Goal: Entertainment & Leisure: Consume media (video, audio)

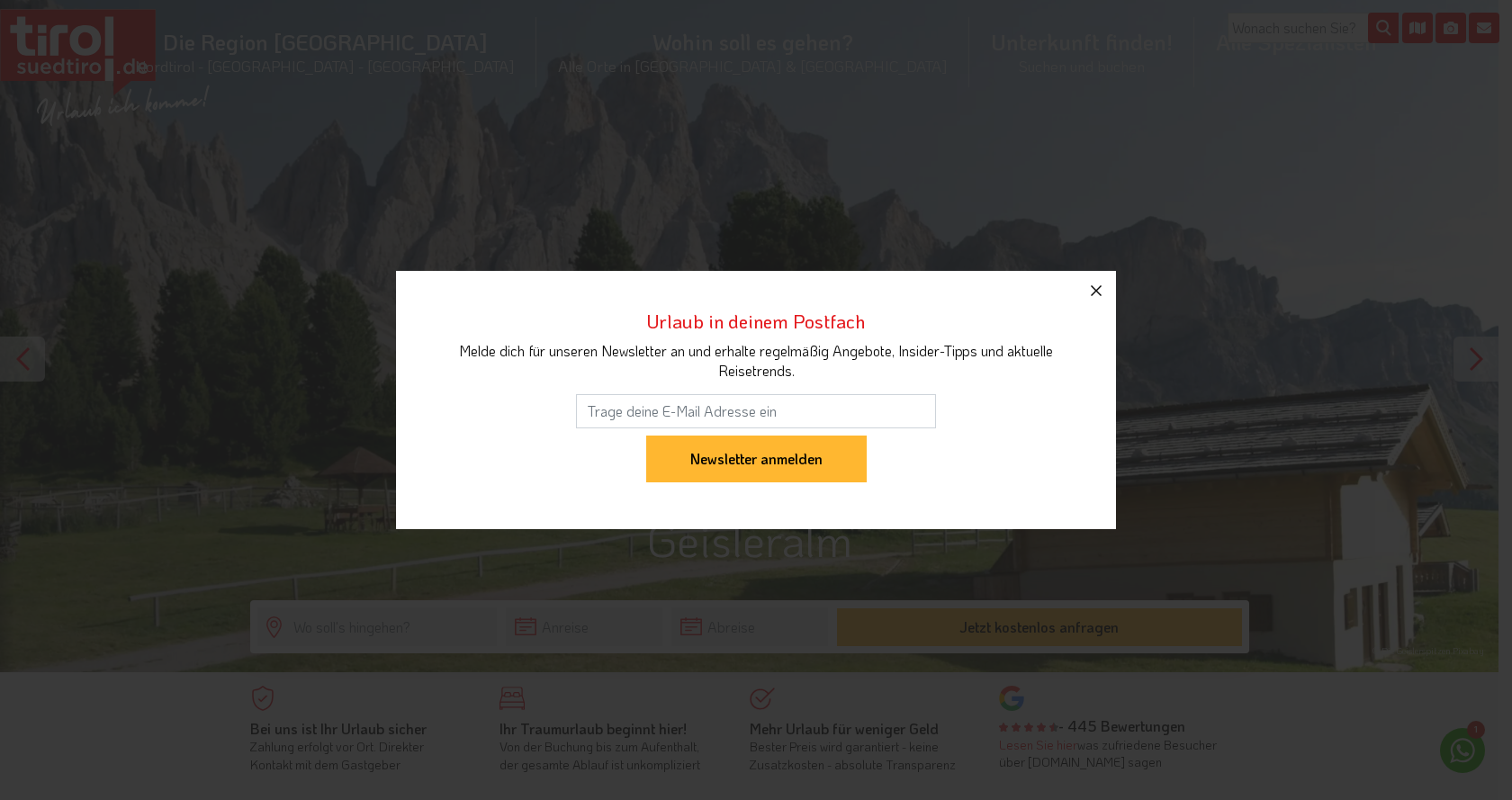
click at [1100, 294] on icon "button" at bounding box center [1096, 290] width 11 height 11
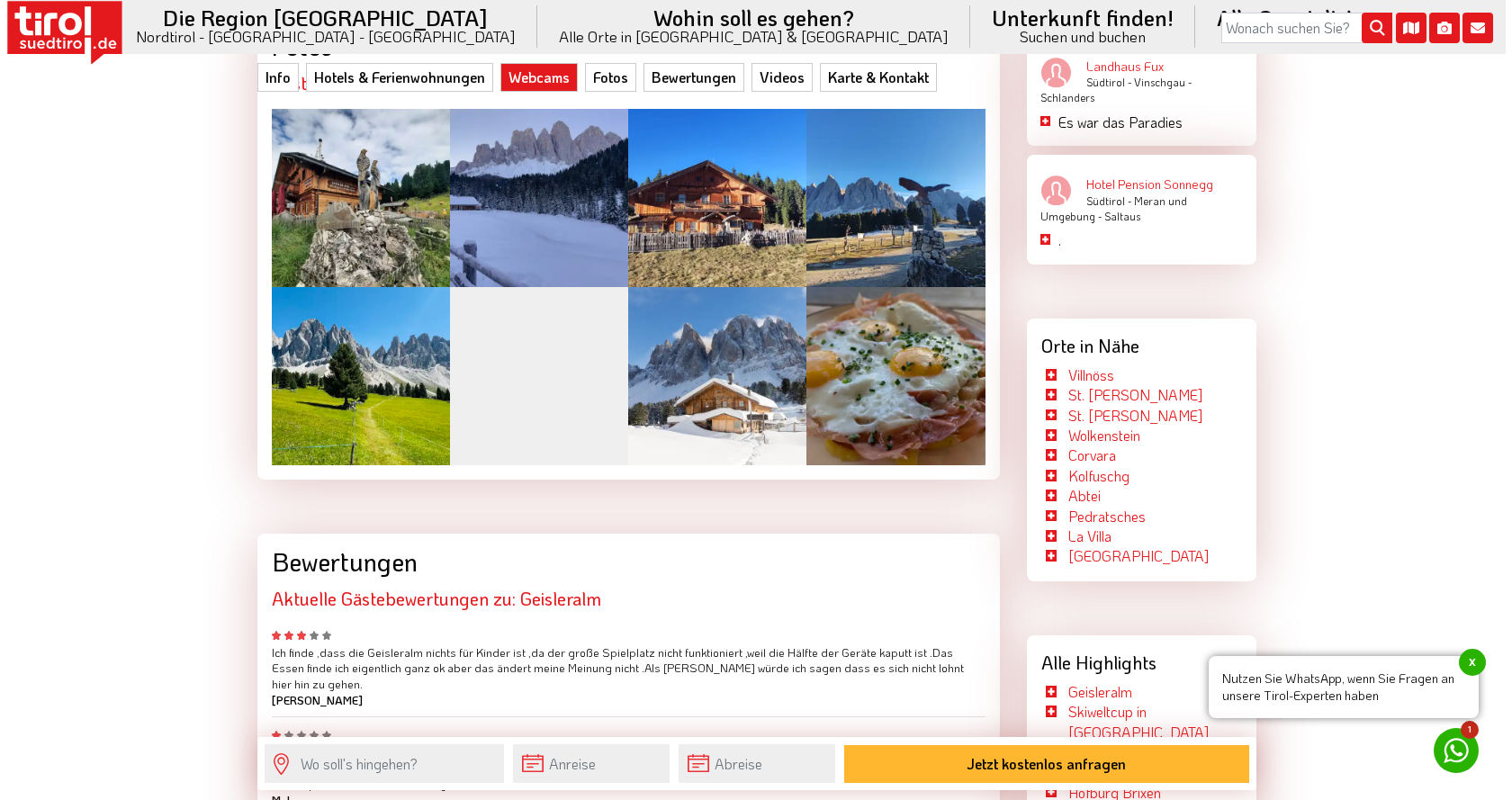
scroll to position [2969, 0]
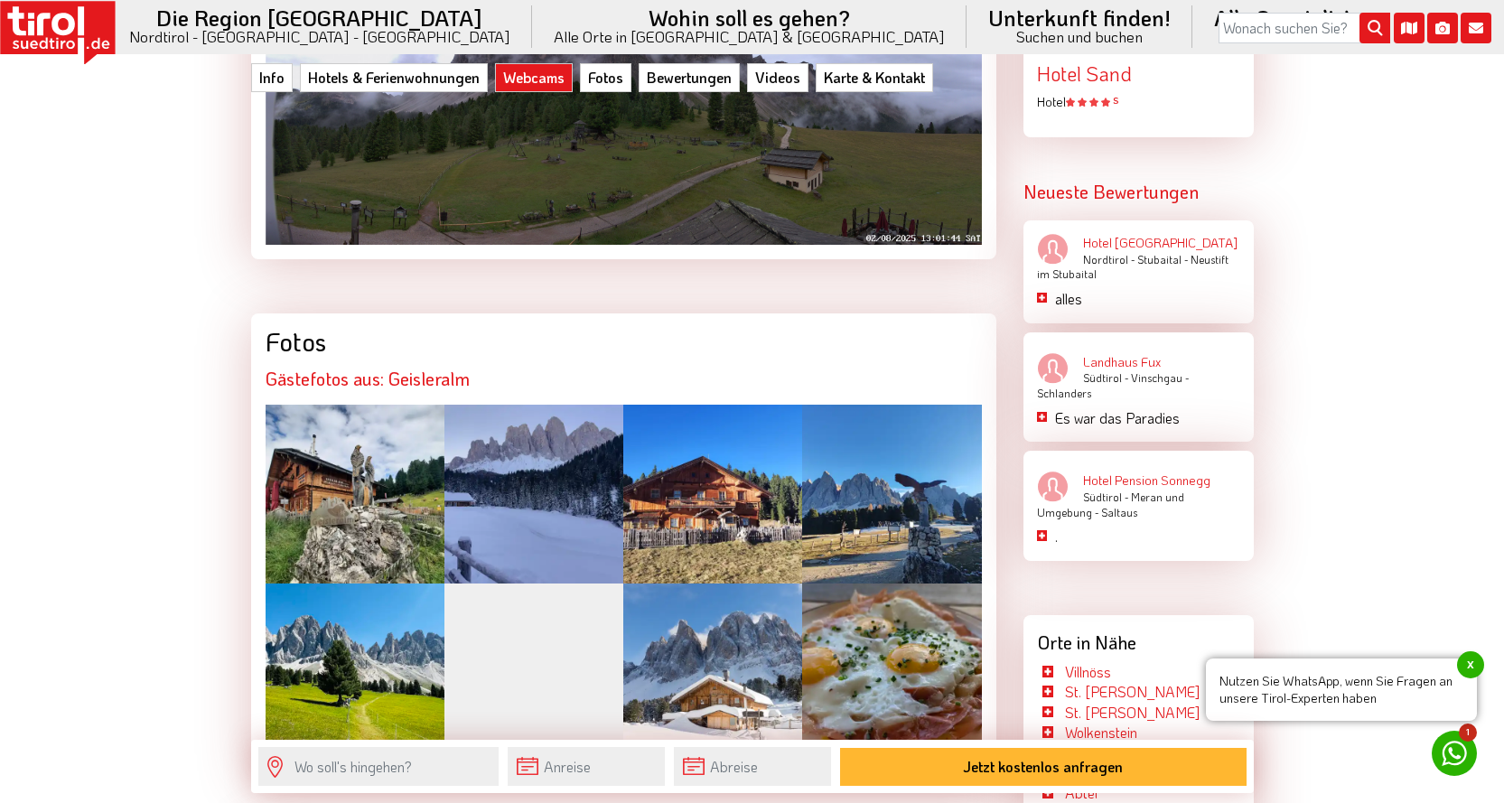
click at [327, 443] on div at bounding box center [355, 494] width 179 height 179
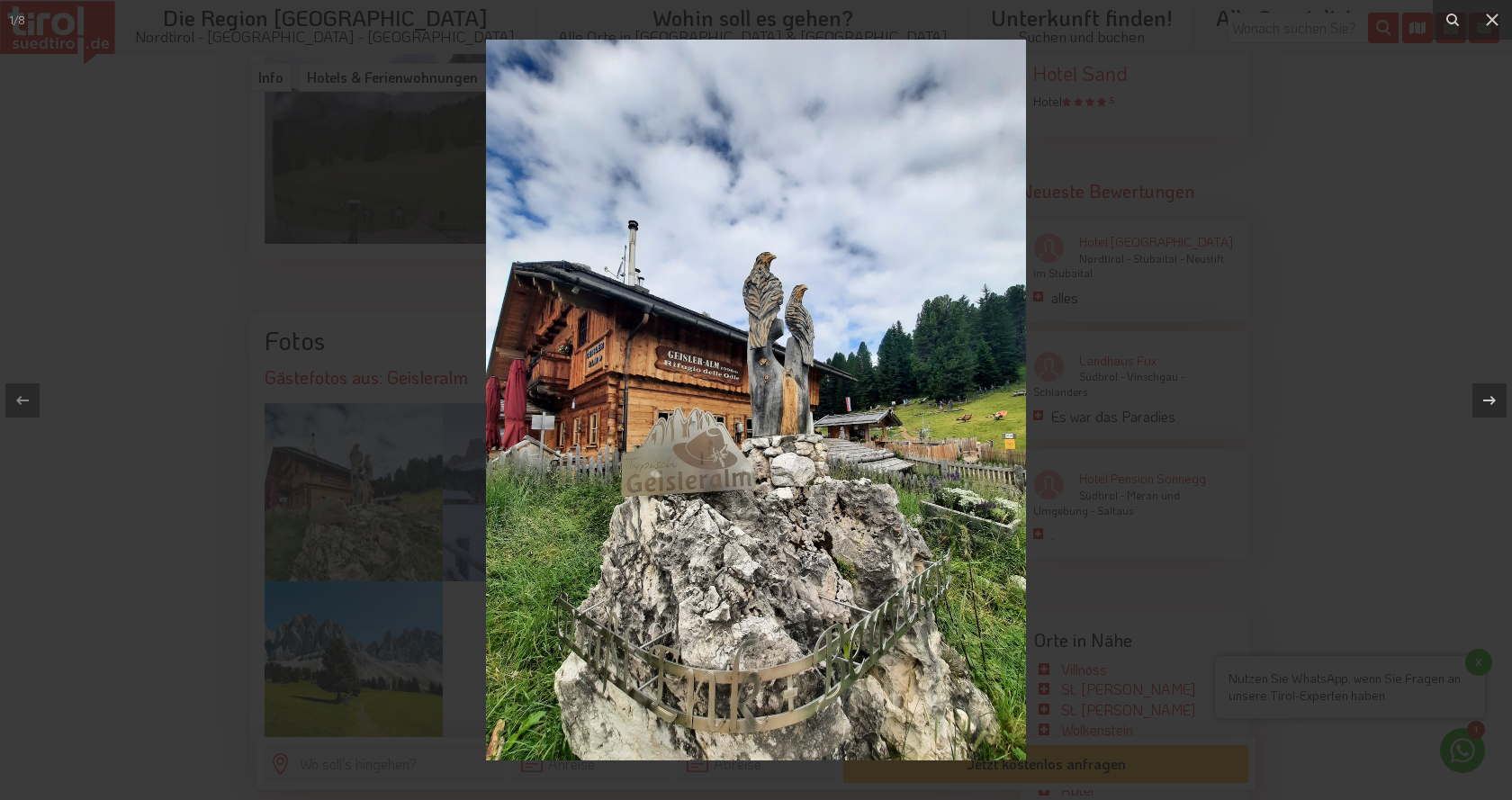
click at [915, 461] on img at bounding box center [756, 400] width 540 height 720
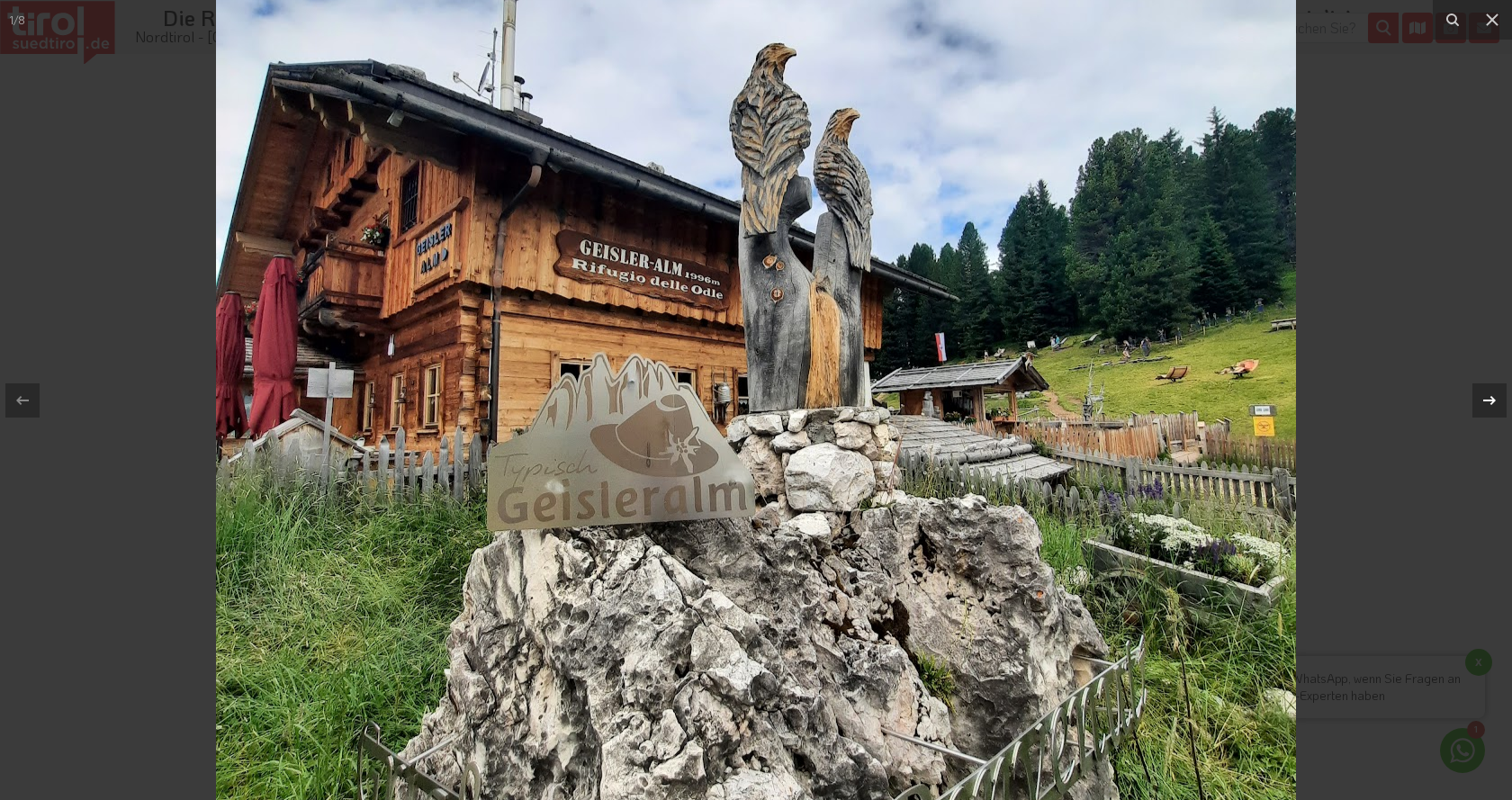
click at [1496, 396] on icon at bounding box center [1490, 400] width 22 height 22
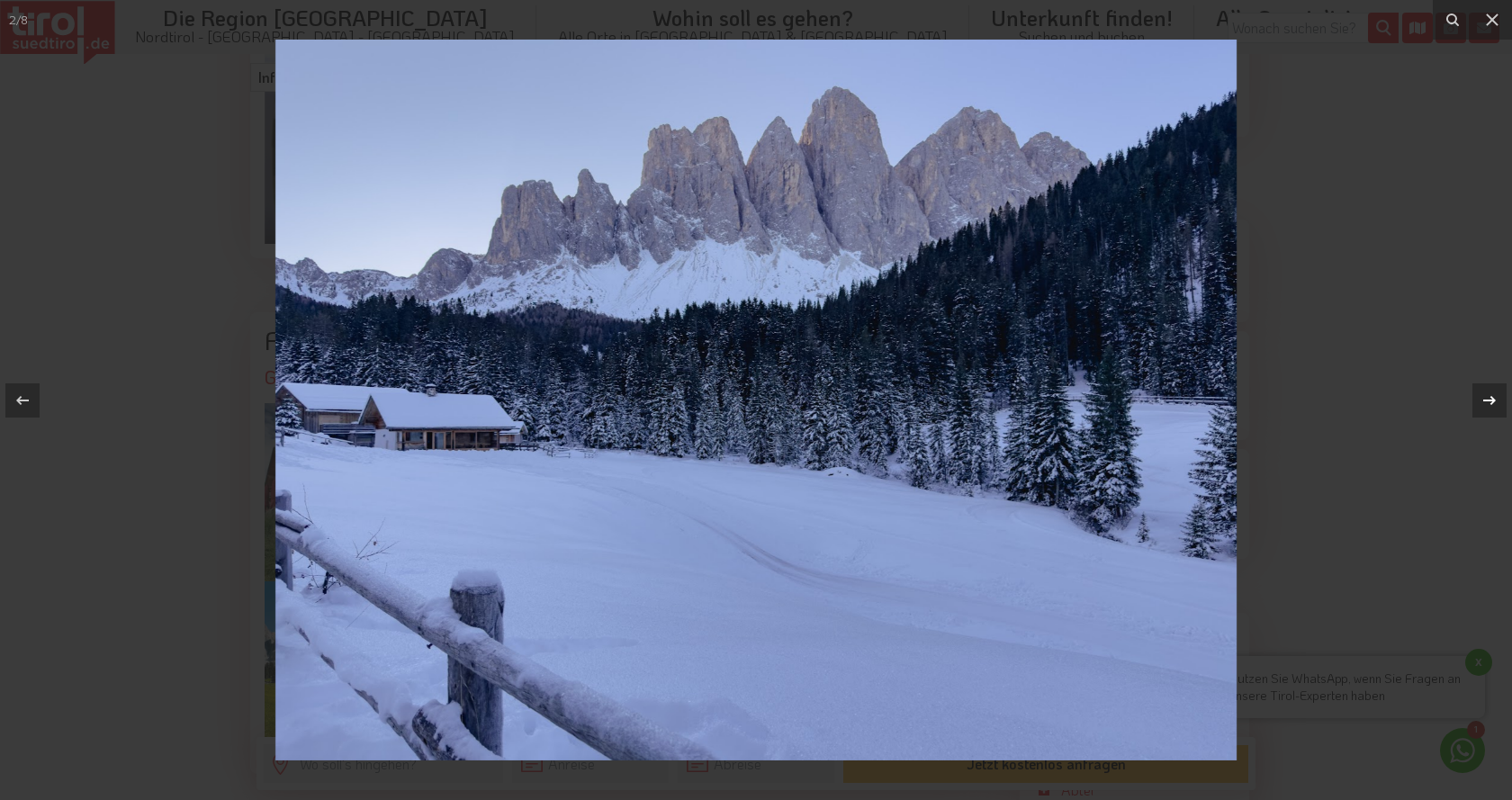
click at [1493, 395] on icon at bounding box center [1490, 400] width 22 height 22
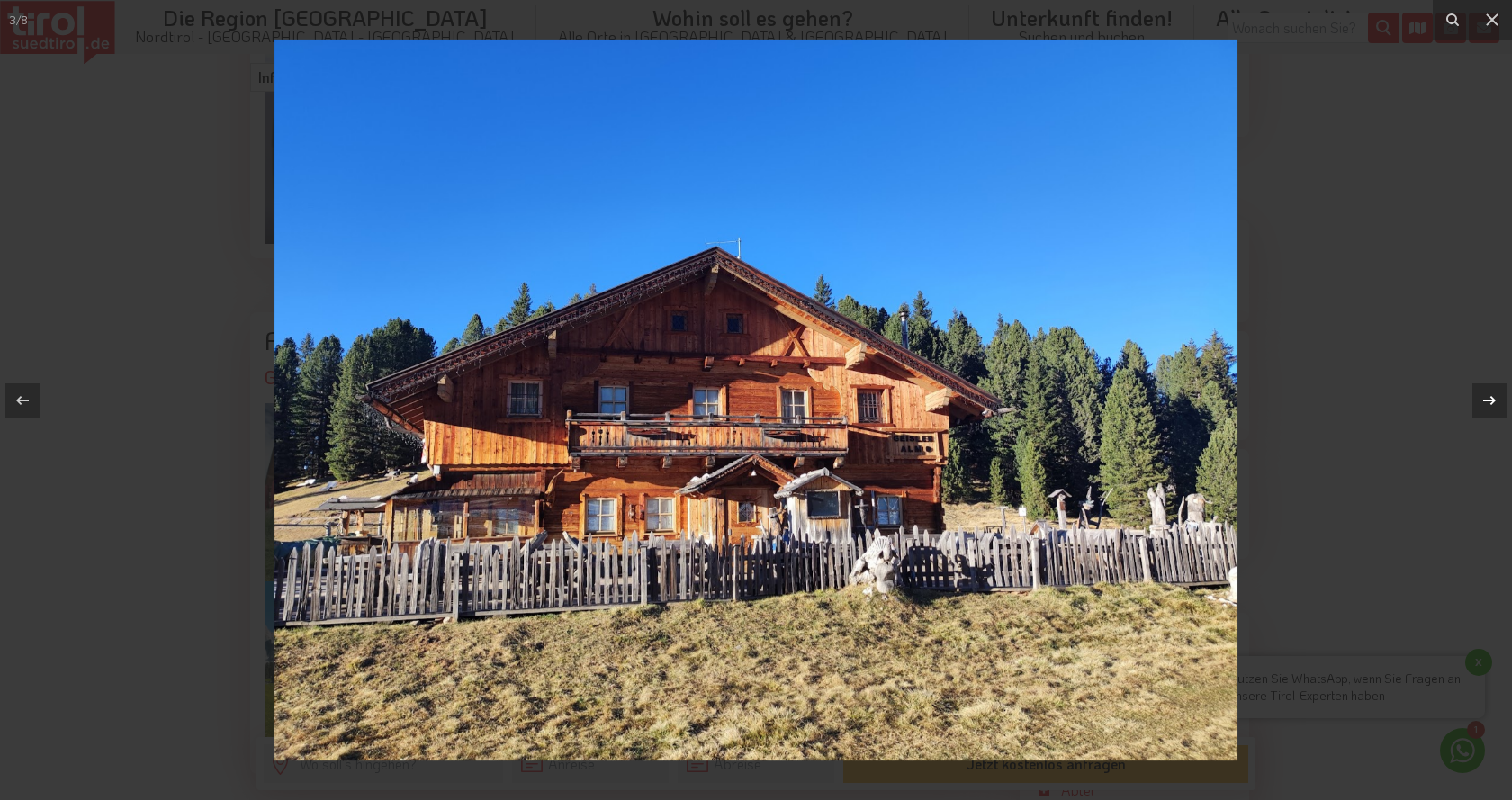
click at [1493, 395] on icon at bounding box center [1490, 400] width 22 height 22
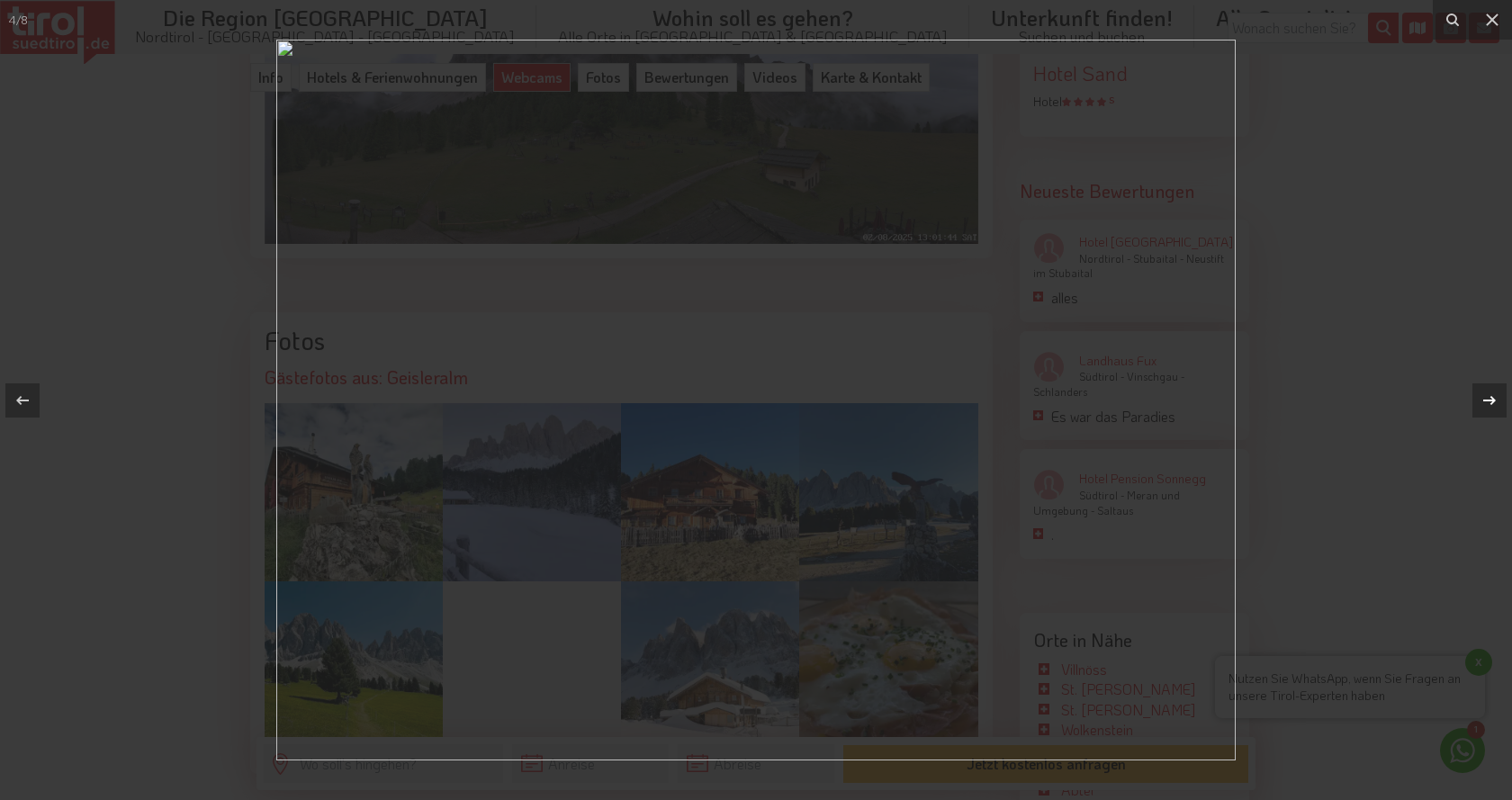
click at [1491, 394] on icon at bounding box center [1490, 400] width 22 height 22
click at [1491, 394] on div "5 / 8" at bounding box center [756, 400] width 1512 height 800
click at [1491, 394] on icon at bounding box center [1490, 400] width 22 height 22
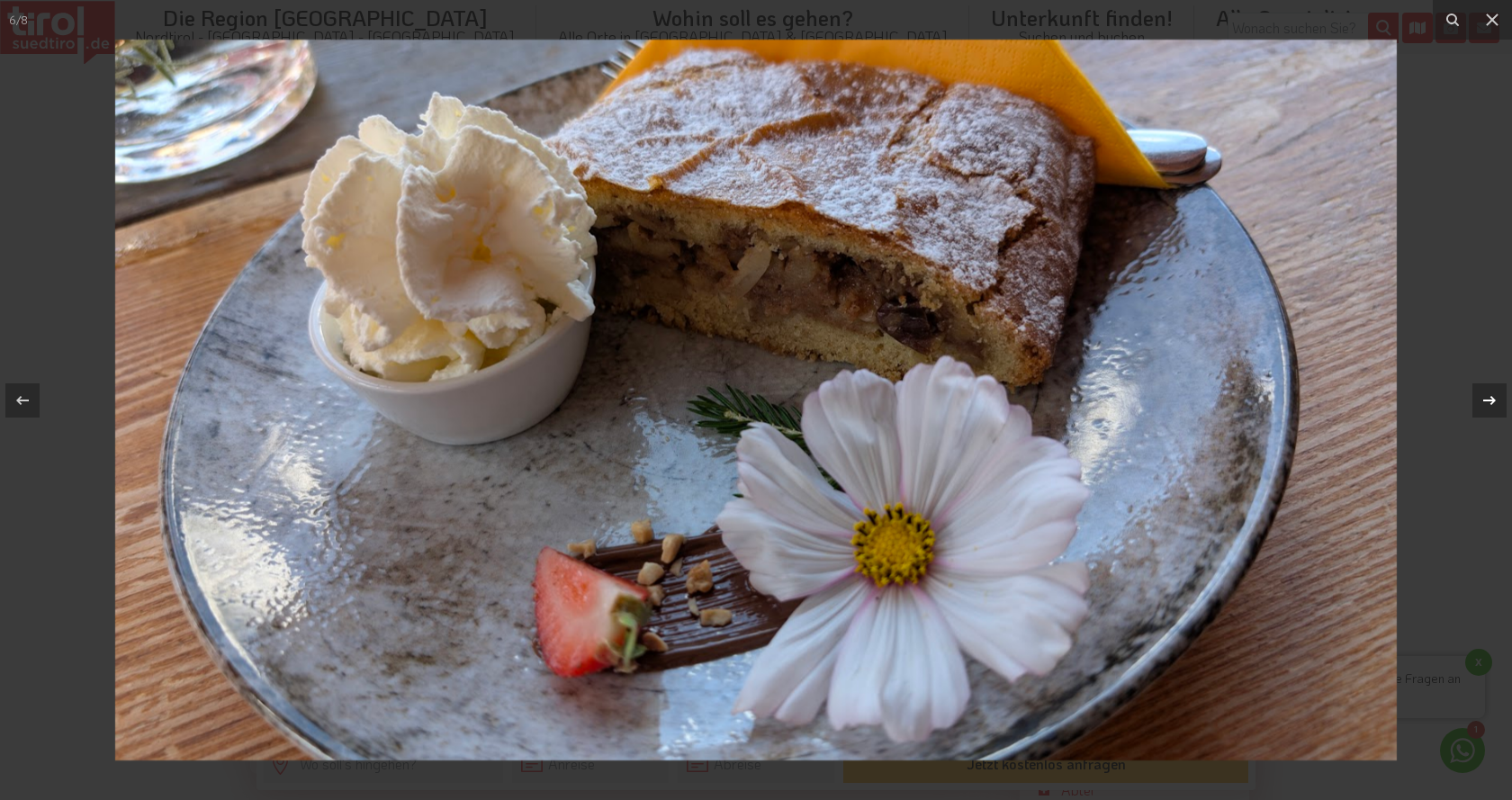
click at [1487, 400] on div "6 / 8" at bounding box center [756, 400] width 1512 height 800
click at [1486, 405] on icon at bounding box center [1490, 400] width 22 height 22
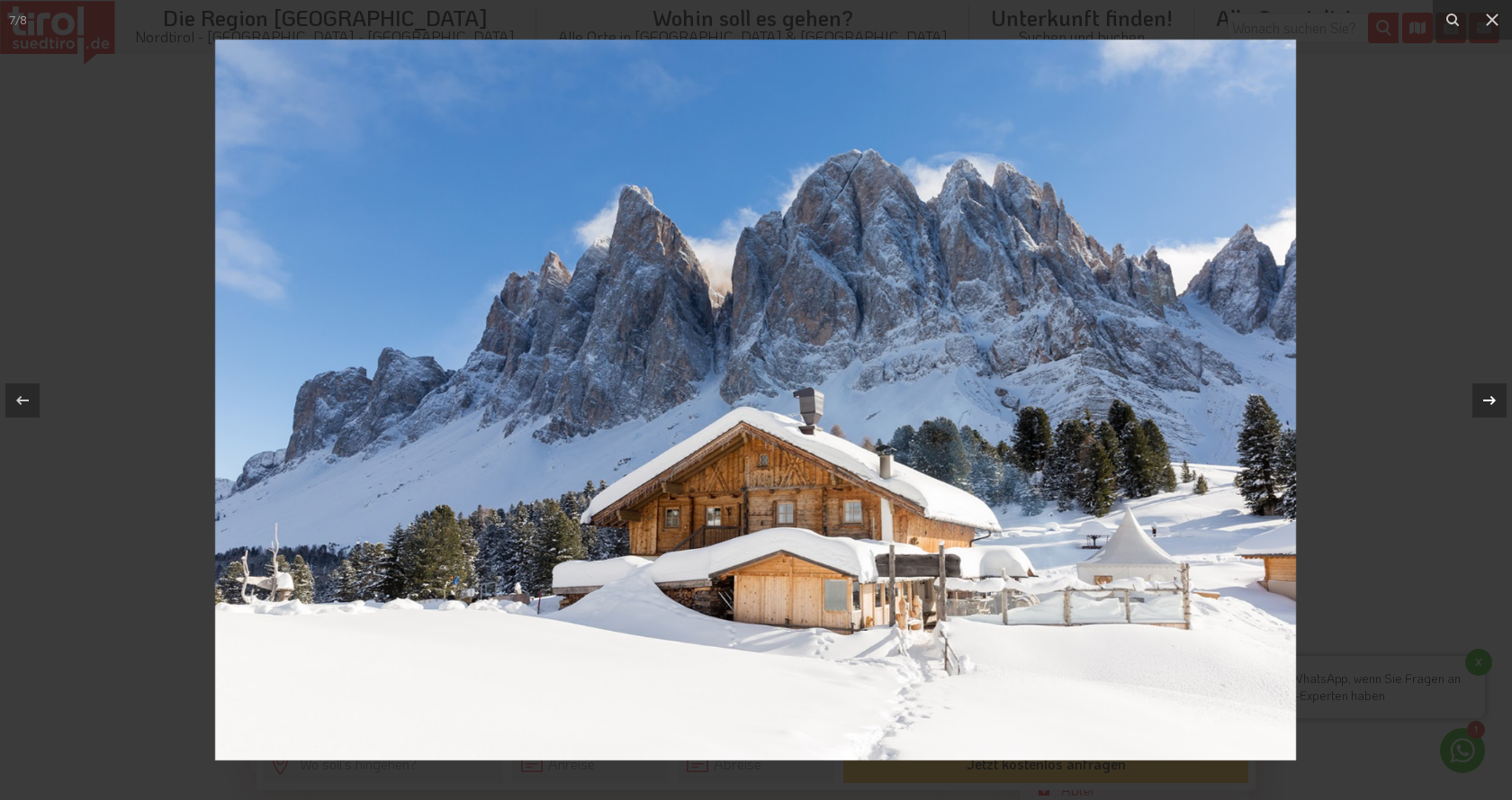
click at [1486, 405] on icon at bounding box center [1490, 400] width 22 height 22
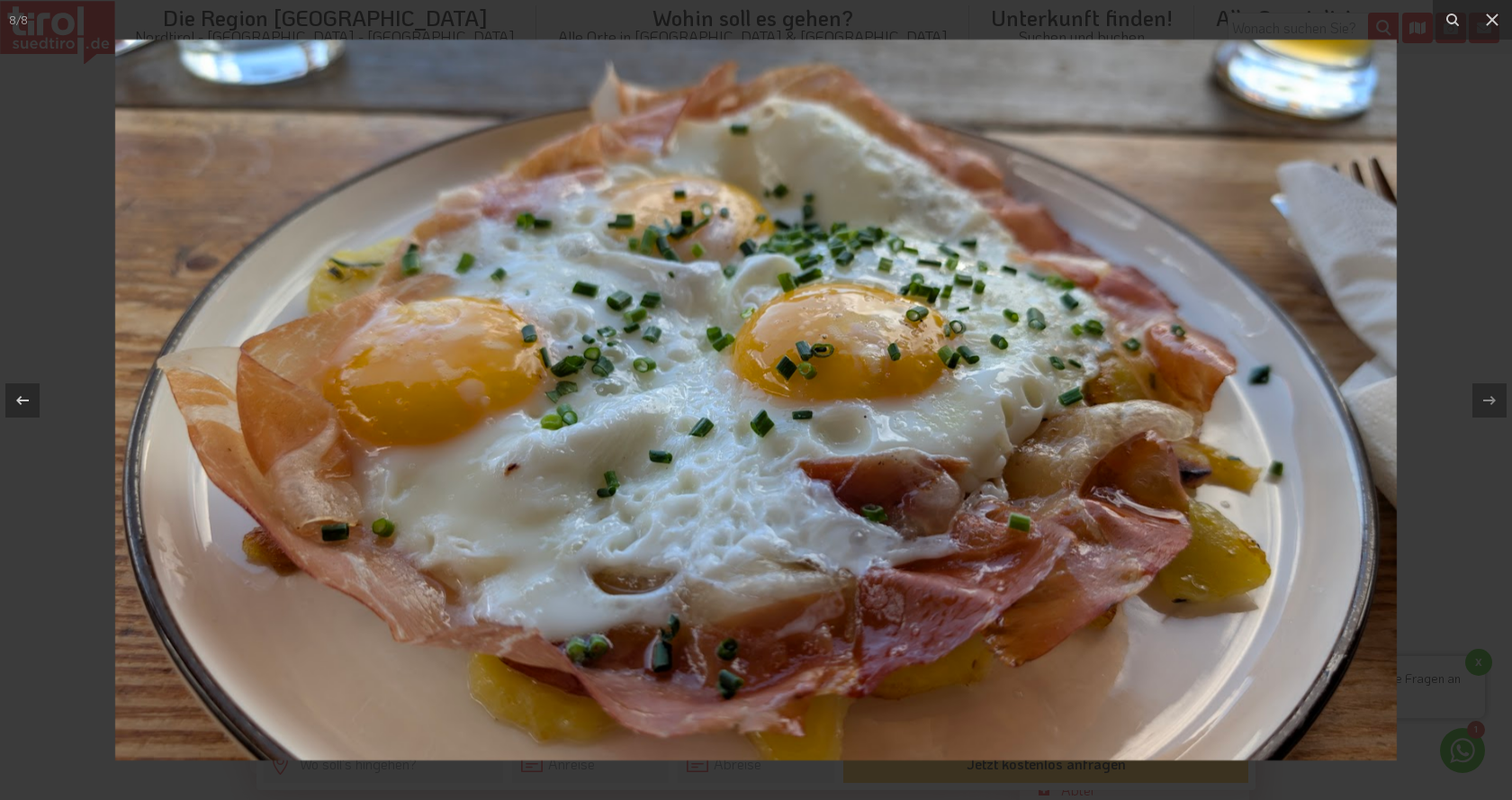
click at [1486, 405] on div "8 / 8" at bounding box center [756, 400] width 1512 height 800
